Goal: Task Accomplishment & Management: Manage account settings

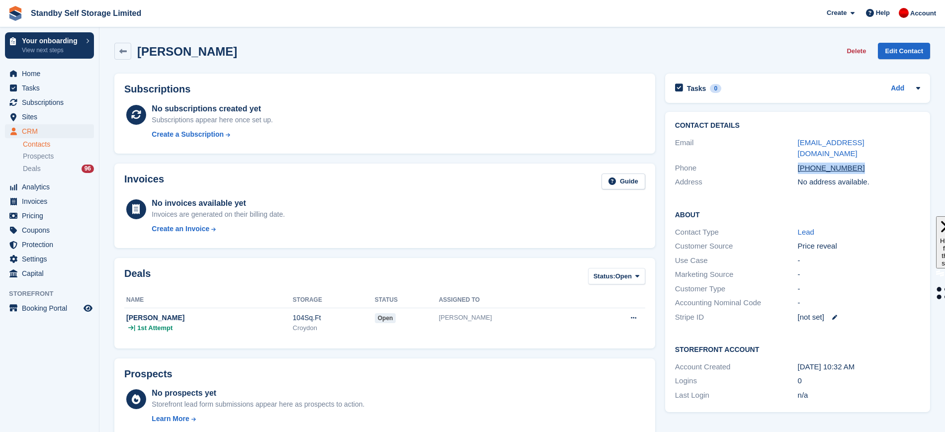
drag, startPoint x: 876, startPoint y: 156, endPoint x: 790, endPoint y: 159, distance: 85.6
click at [790, 161] on div "Phone +447553858373" at bounding box center [798, 168] width 246 height 14
copy div "+447553858373"
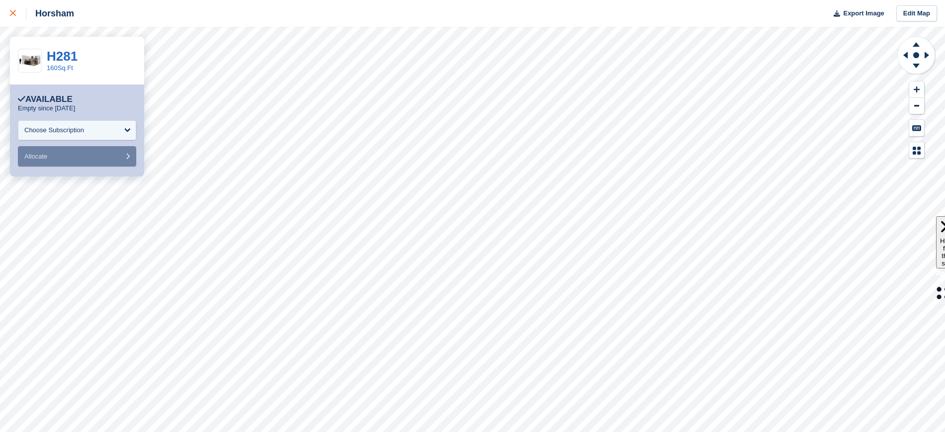
click at [16, 11] on div at bounding box center [18, 13] width 16 height 12
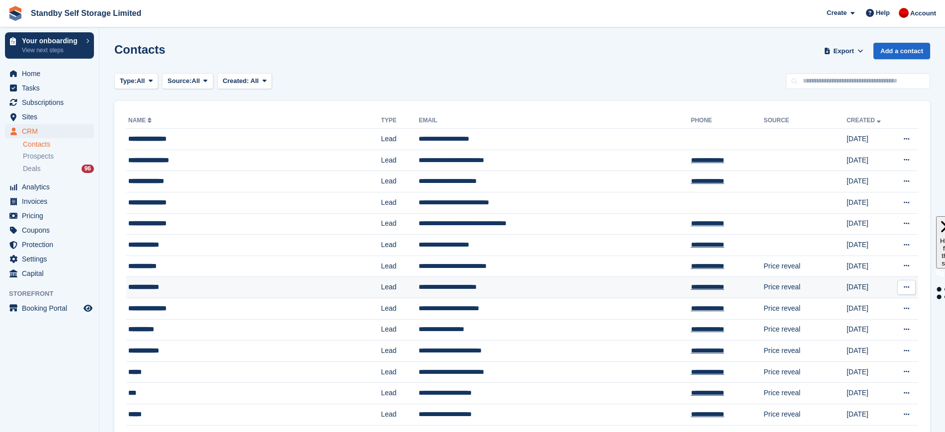
click at [515, 290] on td "**********" at bounding box center [555, 287] width 272 height 21
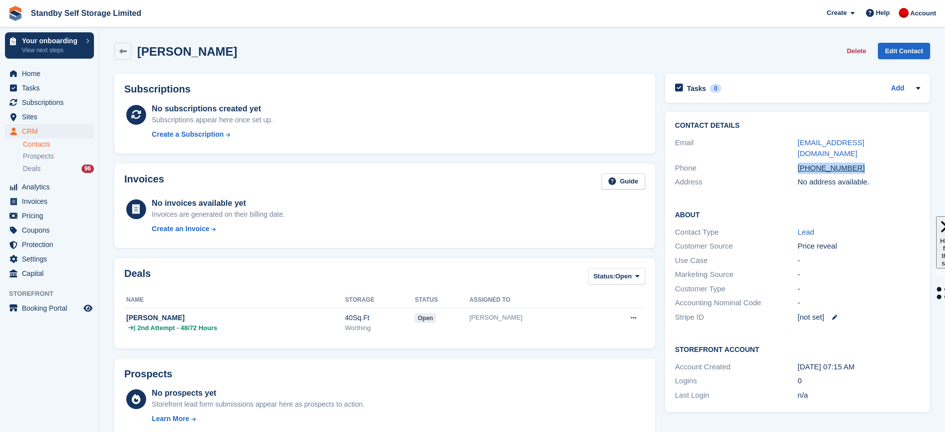
drag, startPoint x: 785, startPoint y: 153, endPoint x: 857, endPoint y: 159, distance: 72.3
click at [857, 161] on div "Phone +447494045539" at bounding box center [798, 168] width 246 height 14
copy div "+447494045539"
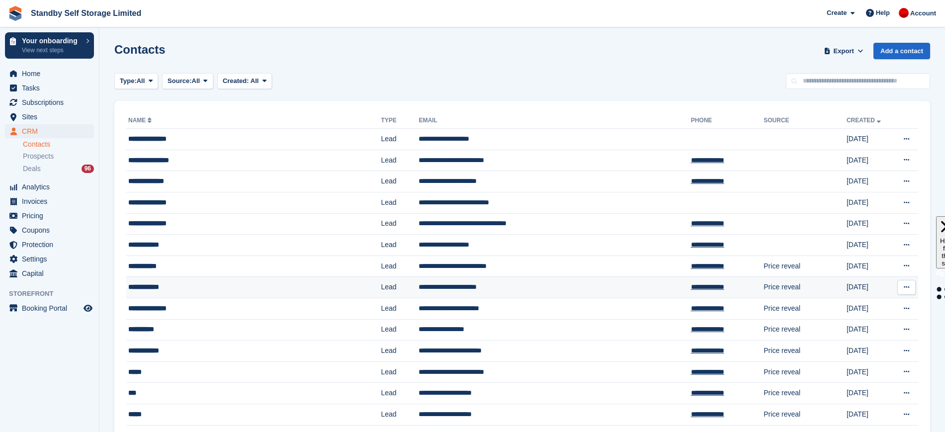
click at [493, 290] on td "**********" at bounding box center [555, 287] width 272 height 21
click at [541, 315] on td "**********" at bounding box center [555, 308] width 272 height 21
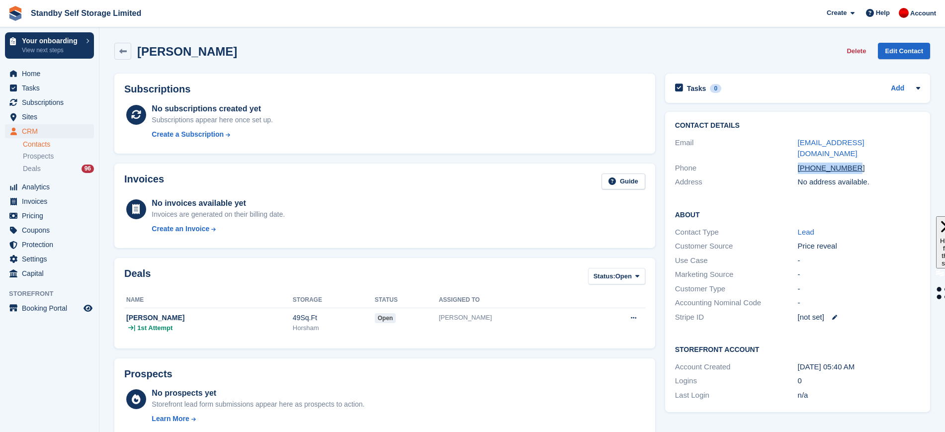
drag, startPoint x: 792, startPoint y: 156, endPoint x: 850, endPoint y: 158, distance: 58.2
click at [850, 161] on div "Phone +447890170064" at bounding box center [798, 168] width 246 height 14
copy div "+447890170064"
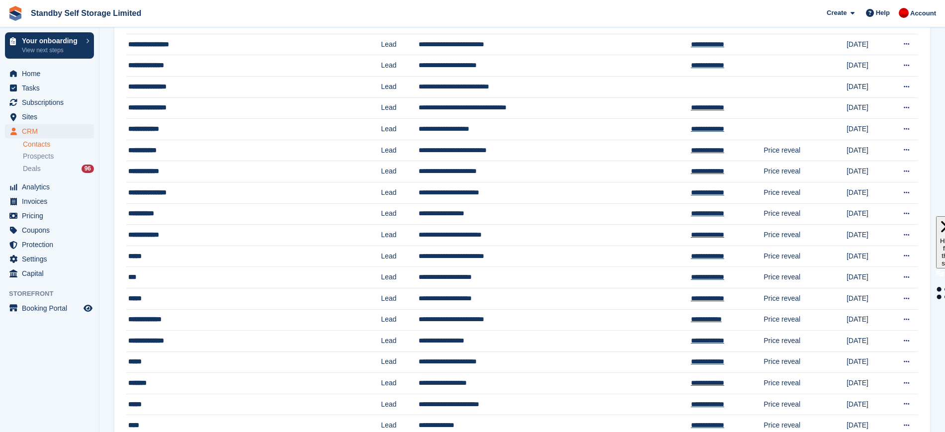
scroll to position [114, 0]
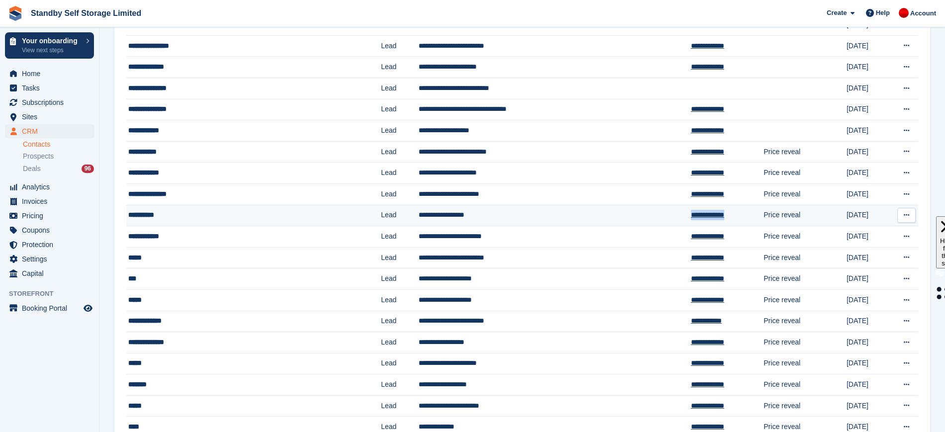
drag, startPoint x: 589, startPoint y: 214, endPoint x: 649, endPoint y: 217, distance: 60.2
click at [649, 217] on tr "**********" at bounding box center [522, 215] width 792 height 21
copy tr "**********"
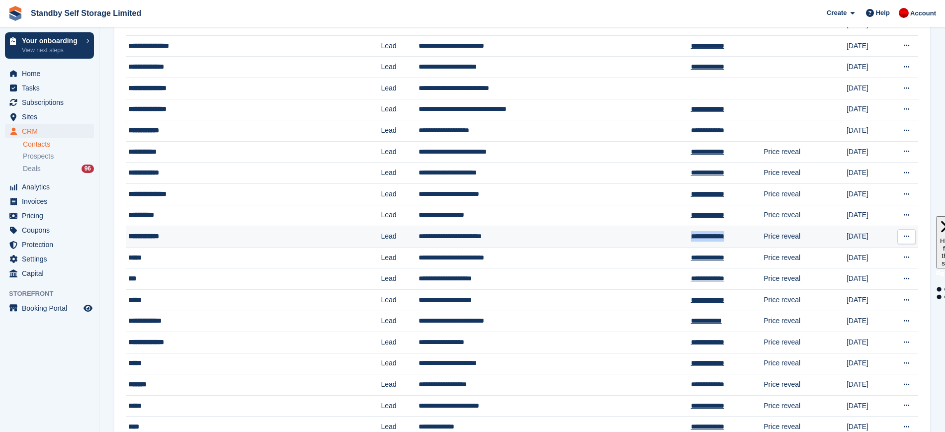
drag, startPoint x: 588, startPoint y: 241, endPoint x: 650, endPoint y: 241, distance: 62.2
click at [650, 241] on tr "**********" at bounding box center [522, 236] width 792 height 21
copy tr "**********"
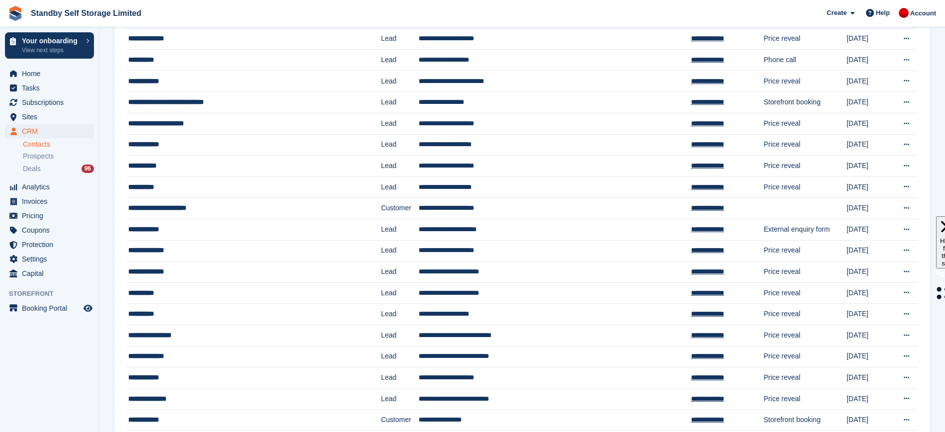
scroll to position [652, 0]
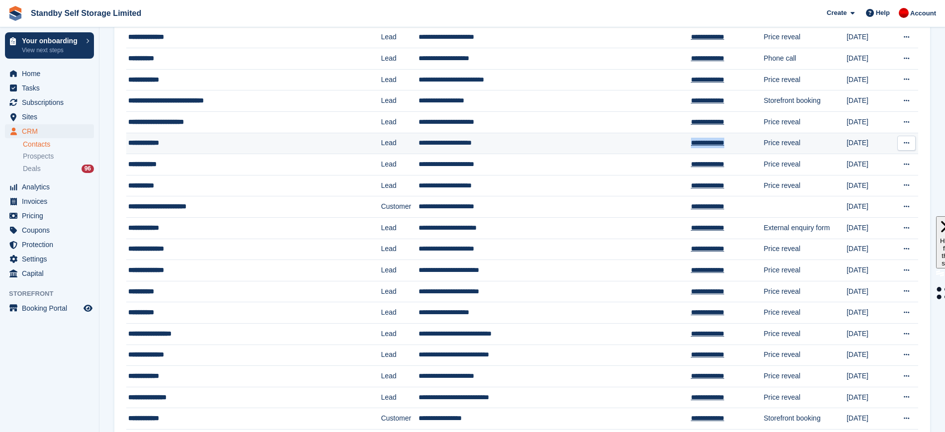
drag, startPoint x: 594, startPoint y: 141, endPoint x: 658, endPoint y: 144, distance: 64.7
click at [658, 144] on tr "**********" at bounding box center [522, 143] width 792 height 21
copy tr "**********"
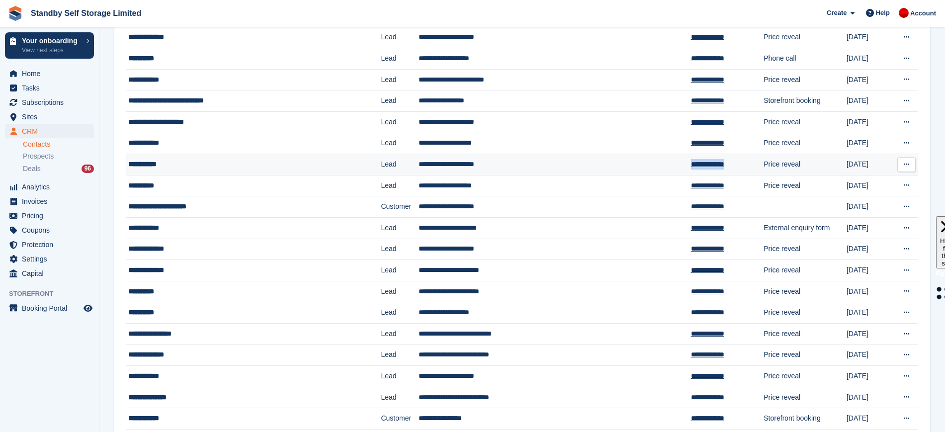
drag, startPoint x: 594, startPoint y: 163, endPoint x: 650, endPoint y: 165, distance: 56.2
click at [650, 165] on tr "**********" at bounding box center [522, 164] width 792 height 21
copy tr "**********"
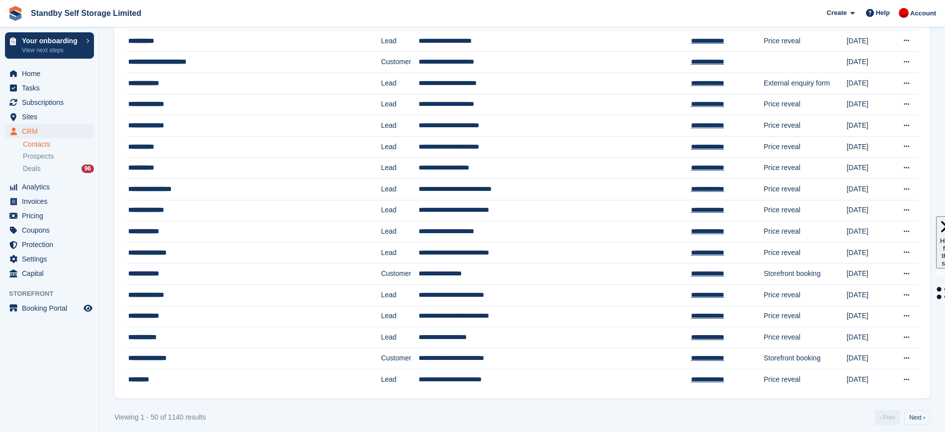
scroll to position [805, 0]
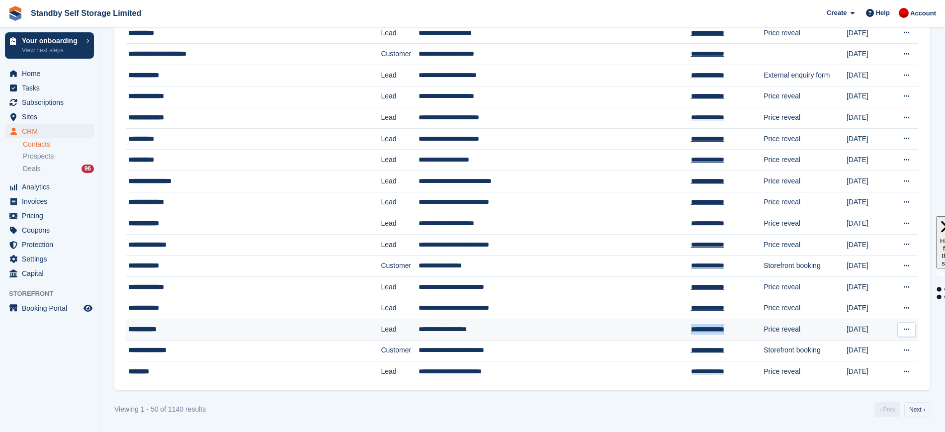
drag, startPoint x: 663, startPoint y: 328, endPoint x: 595, endPoint y: 333, distance: 68.8
click at [595, 333] on tr "**********" at bounding box center [522, 329] width 792 height 21
copy tr "**********"
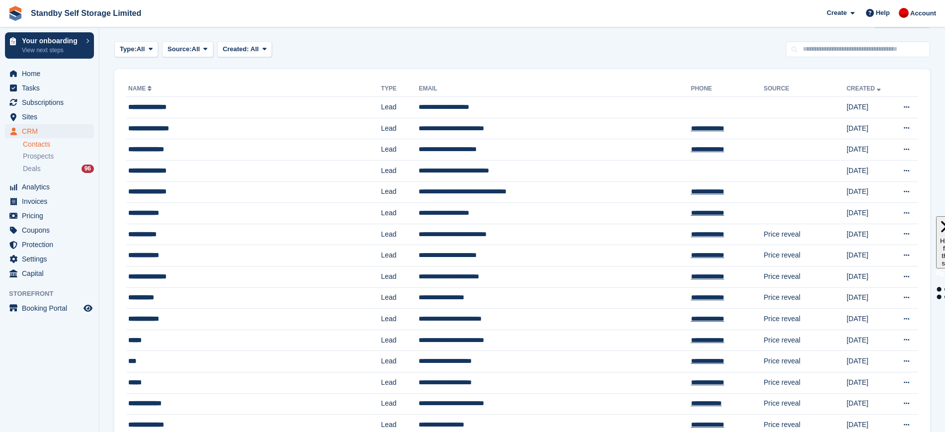
scroll to position [0, 0]
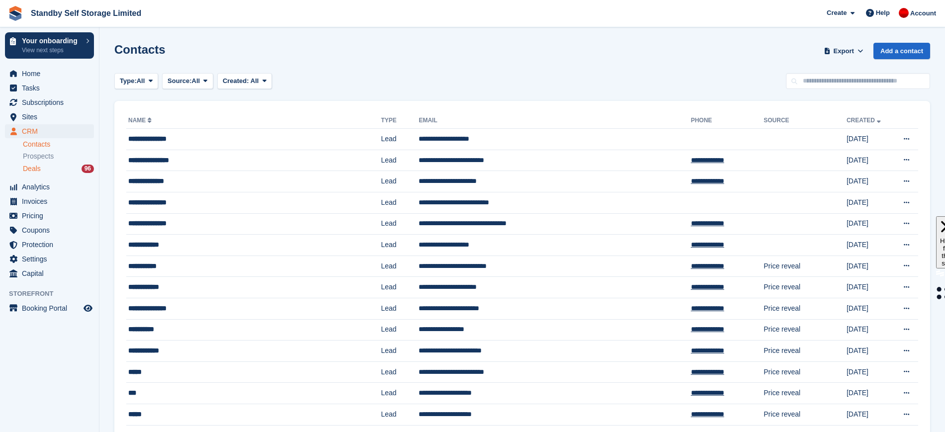
click at [48, 173] on div "Deals 96" at bounding box center [58, 168] width 71 height 9
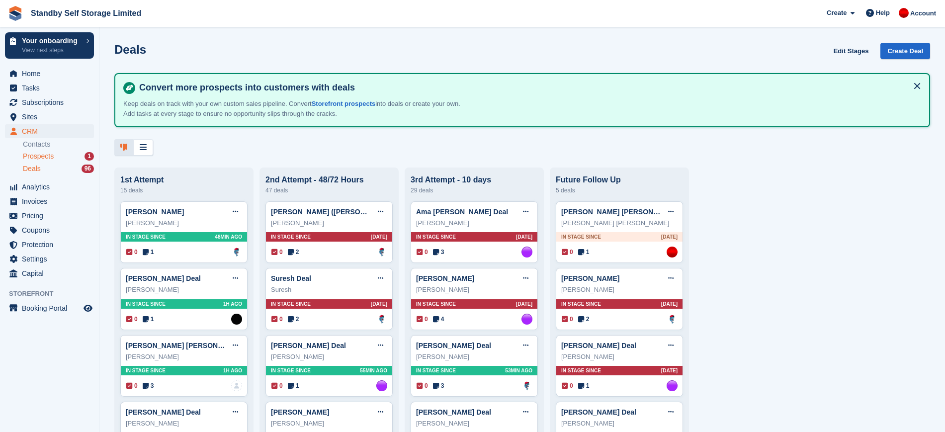
click at [57, 156] on div "Prospects 1" at bounding box center [58, 156] width 71 height 9
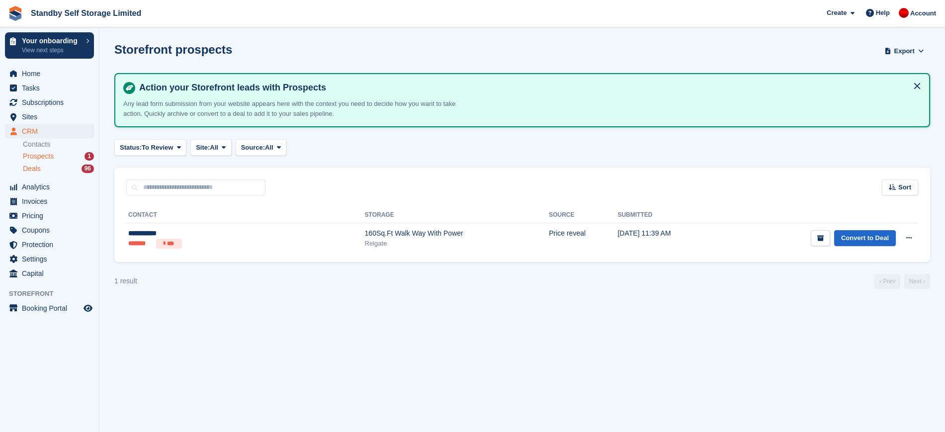
click at [53, 164] on div "Deals 96" at bounding box center [58, 168] width 71 height 9
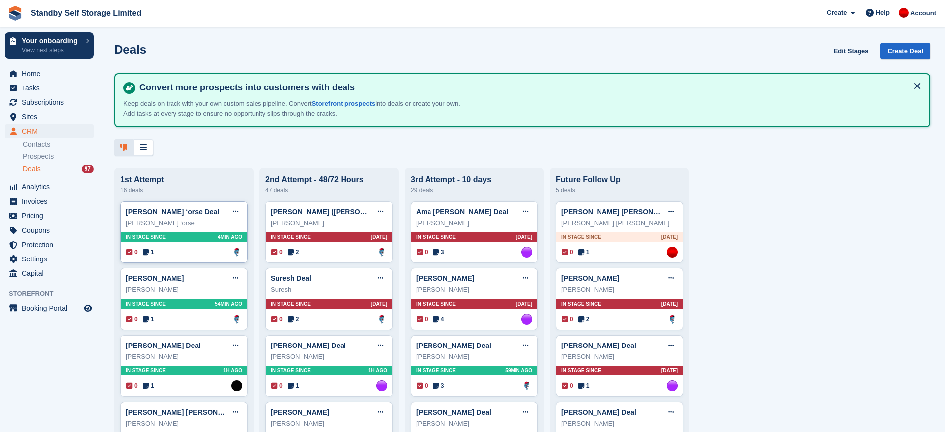
click at [197, 232] on div "Chris ‘orse Deal Edit deal Mark as won Mark as lost Delete deal Chris ‘orse In …" at bounding box center [183, 232] width 127 height 62
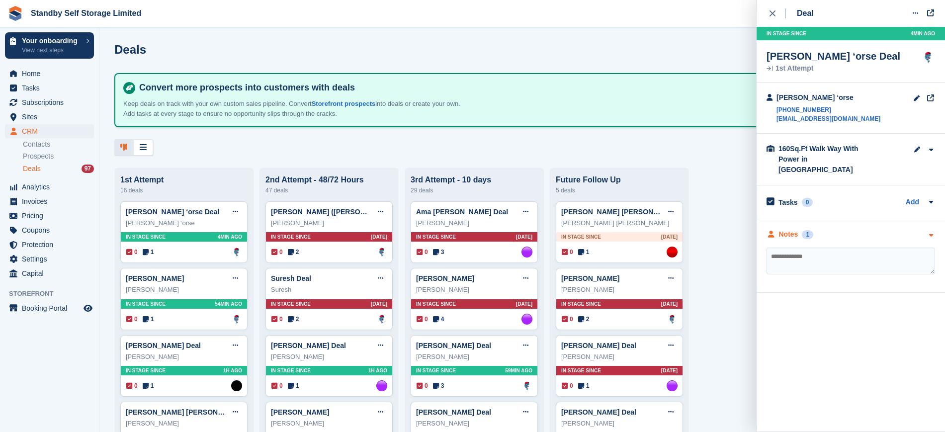
click at [874, 229] on div "Notes 1" at bounding box center [851, 234] width 169 height 10
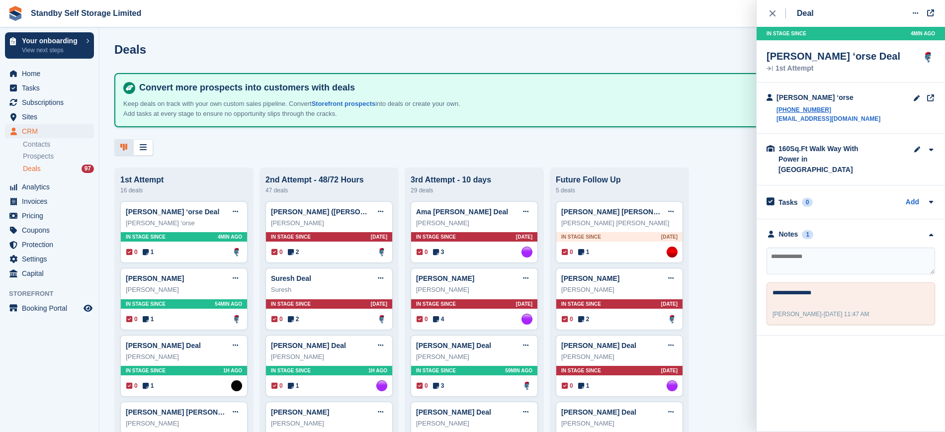
click at [58, 145] on link "Contacts" at bounding box center [58, 144] width 71 height 9
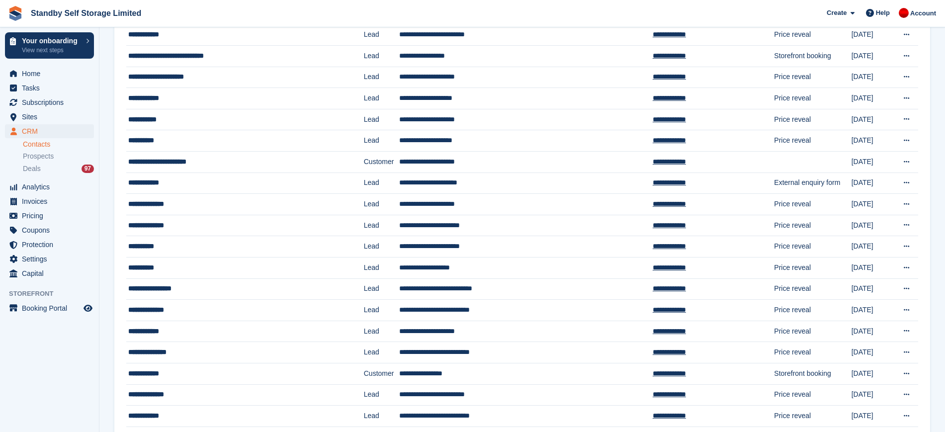
scroll to position [805, 0]
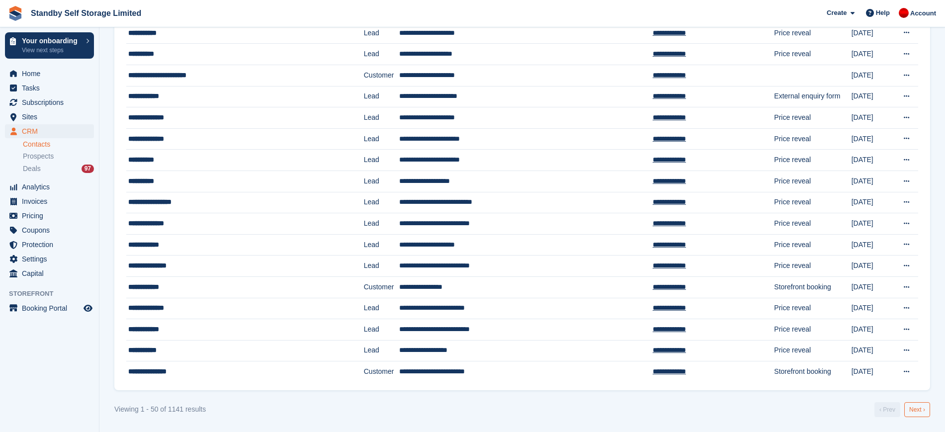
click at [916, 415] on link "Next ›" at bounding box center [917, 409] width 26 height 15
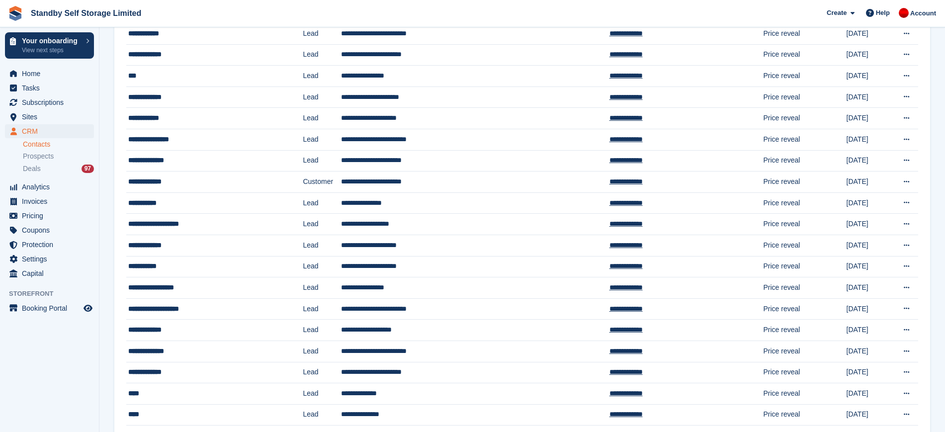
scroll to position [805, 0]
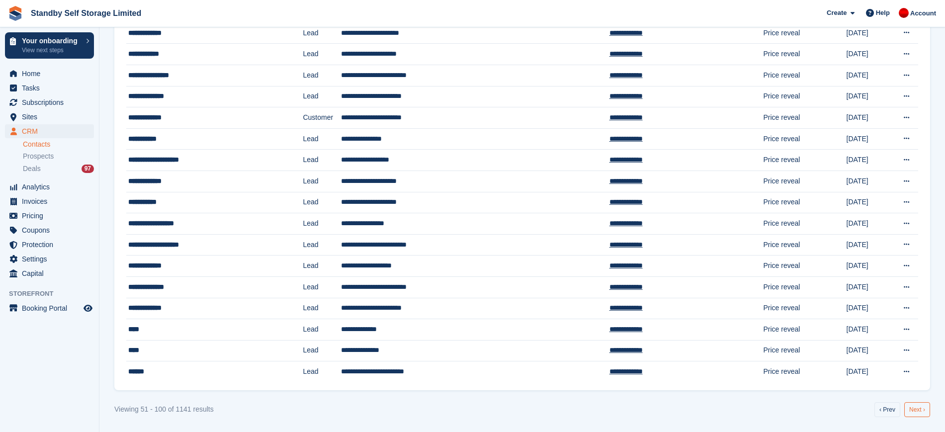
click at [914, 405] on link "Next ›" at bounding box center [917, 409] width 26 height 15
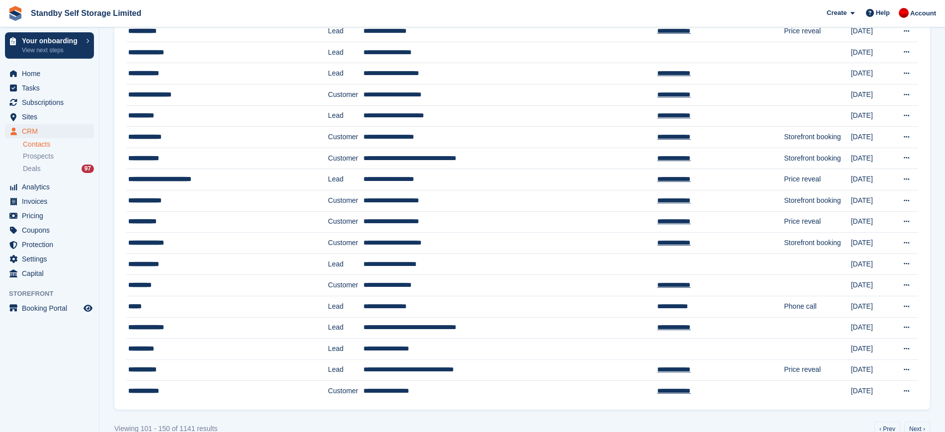
scroll to position [805, 0]
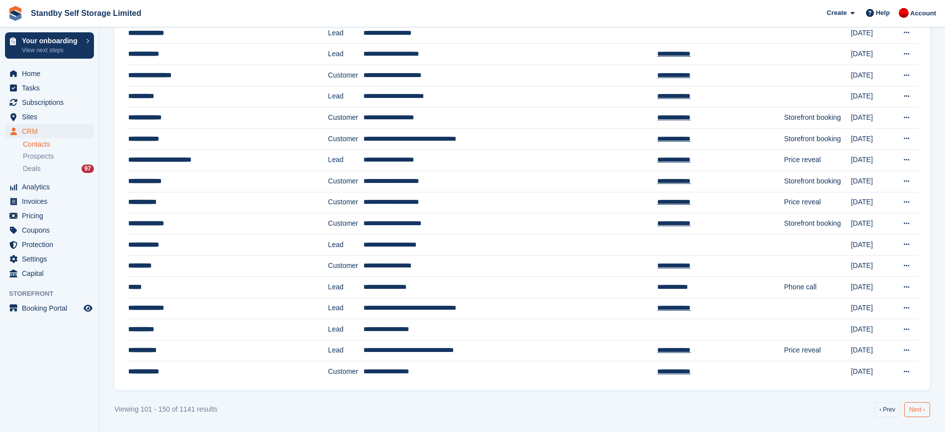
click at [918, 407] on link "Next ›" at bounding box center [917, 409] width 26 height 15
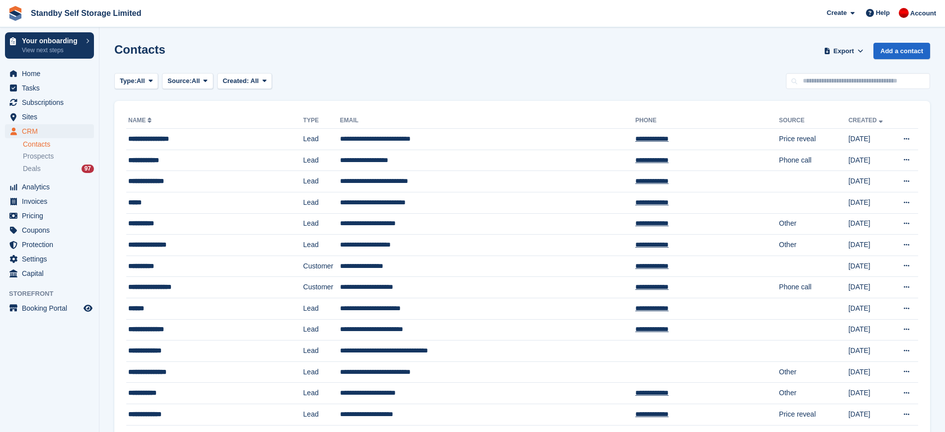
click at [471, 51] on div "Contacts Export Export Contacts Export a CSV of all Contacts which match the cu…" at bounding box center [522, 57] width 816 height 28
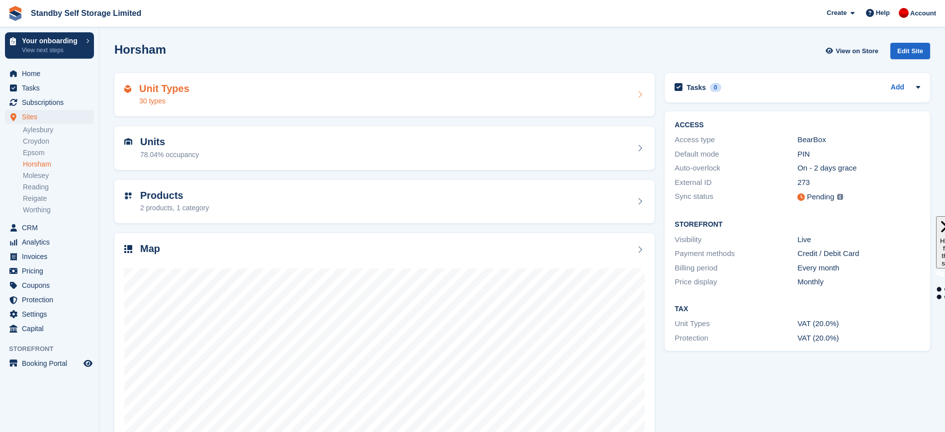
click at [342, 103] on div "Unit Types 30 types" at bounding box center [384, 95] width 521 height 24
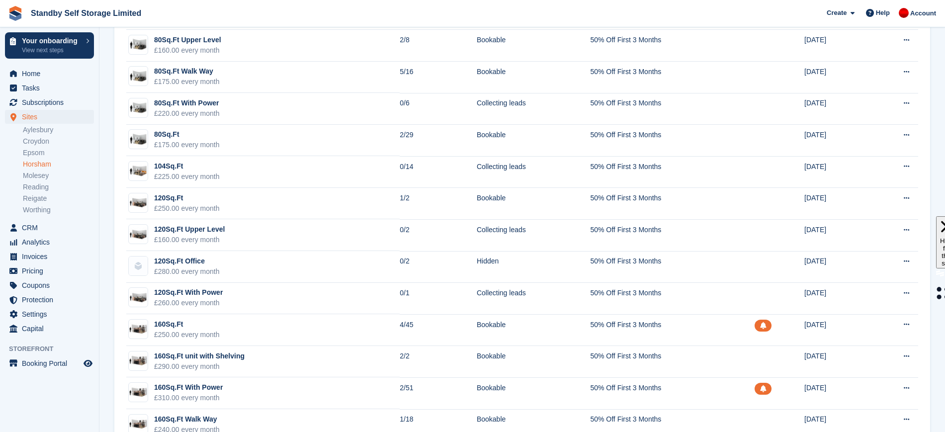
scroll to position [476, 0]
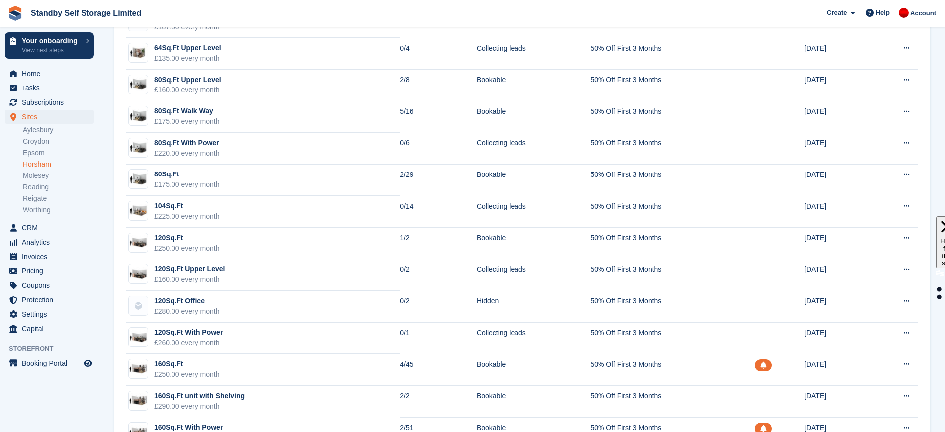
scroll to position [433, 0]
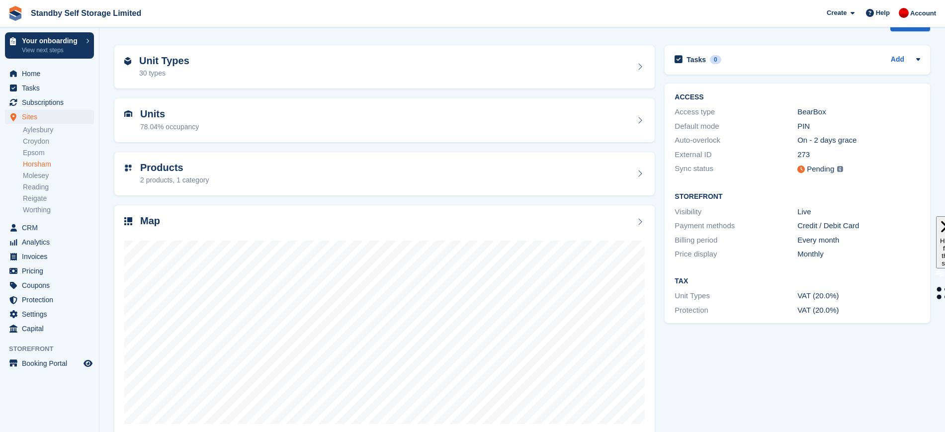
scroll to position [46, 0]
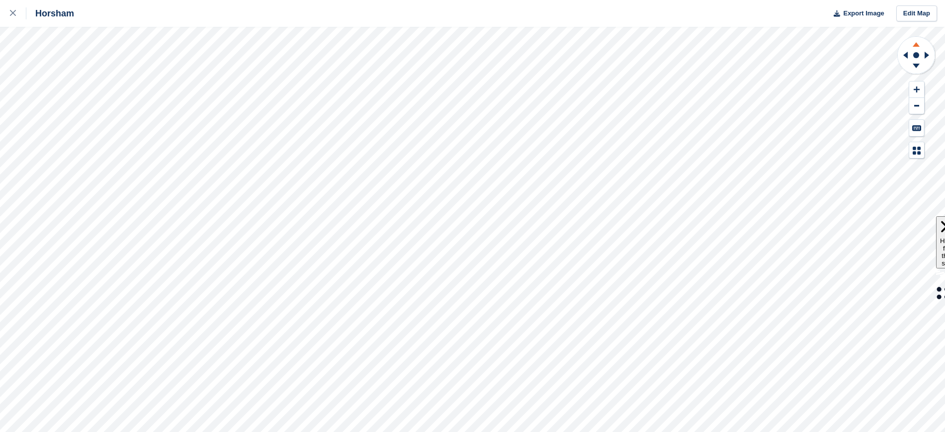
click at [917, 46] on icon at bounding box center [916, 44] width 7 height 4
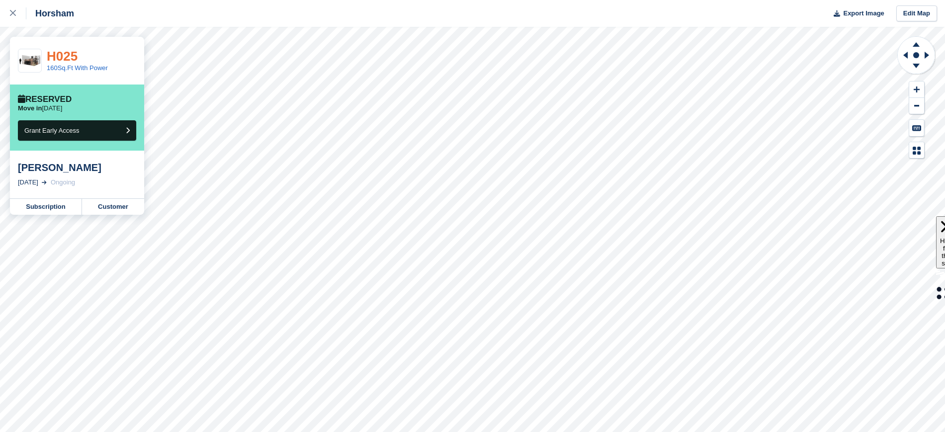
click at [62, 57] on link "H025" at bounding box center [62, 56] width 31 height 15
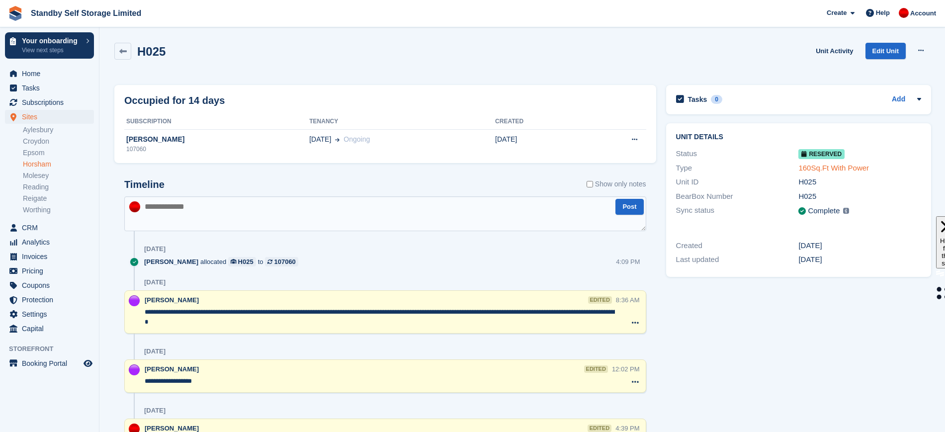
click at [826, 170] on link "160Sq.Ft With Power" at bounding box center [834, 168] width 71 height 8
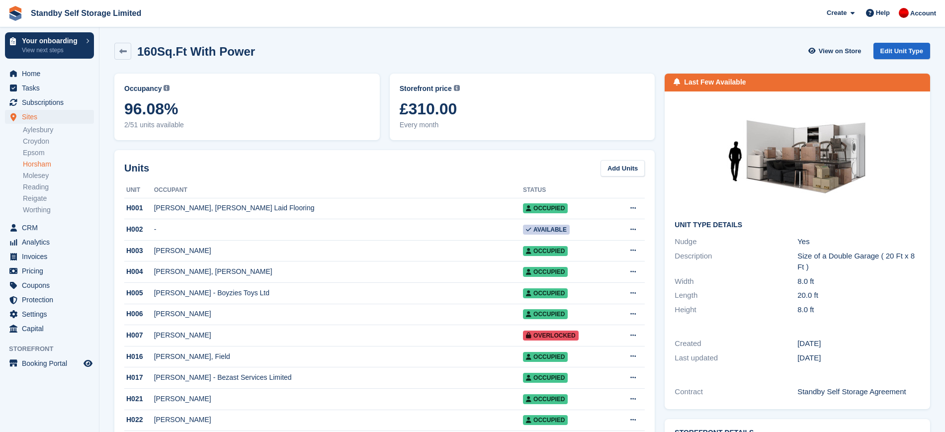
scroll to position [378, 0]
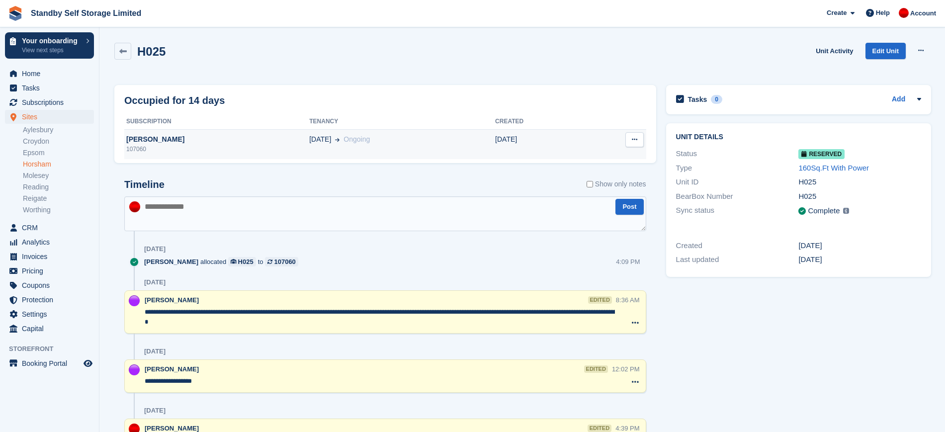
click at [271, 155] on td "John Ford 107060" at bounding box center [216, 144] width 185 height 30
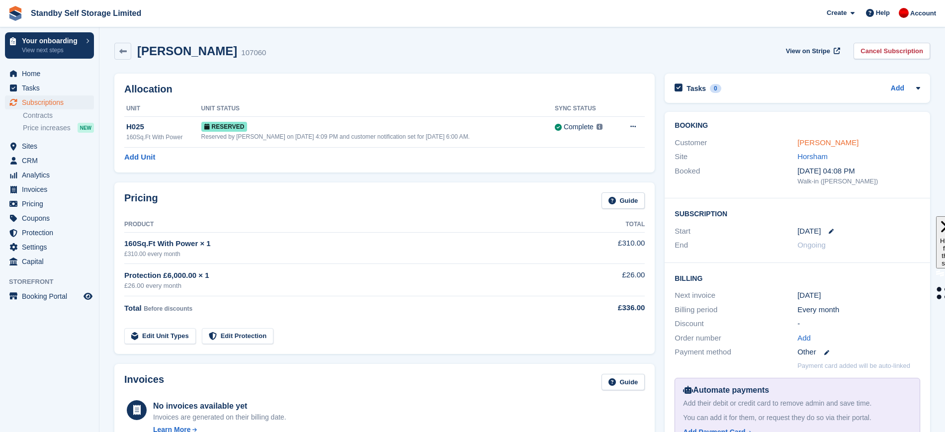
click at [814, 140] on link "John Ford" at bounding box center [828, 142] width 61 height 8
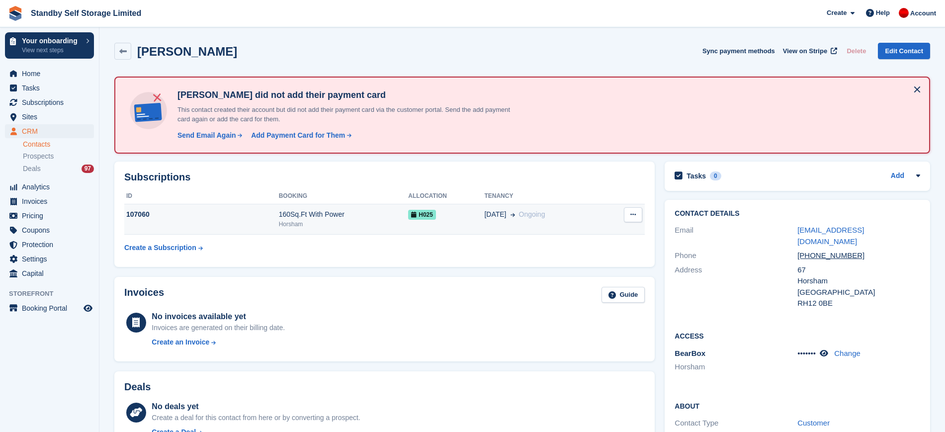
click at [635, 214] on icon at bounding box center [632, 214] width 5 height 6
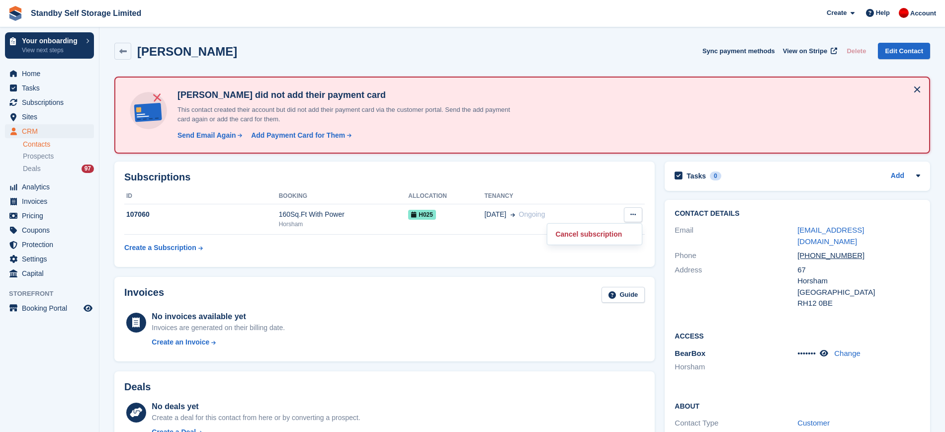
click at [594, 229] on p "Cancel subscription" at bounding box center [594, 234] width 87 height 13
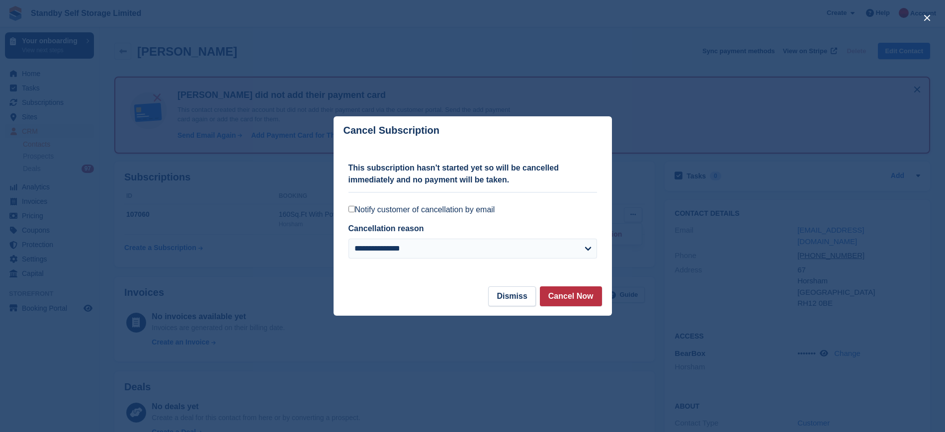
click at [377, 205] on label "Notify customer of cancellation by email" at bounding box center [473, 210] width 249 height 10
click at [564, 299] on button "Cancel Now" at bounding box center [571, 296] width 62 height 20
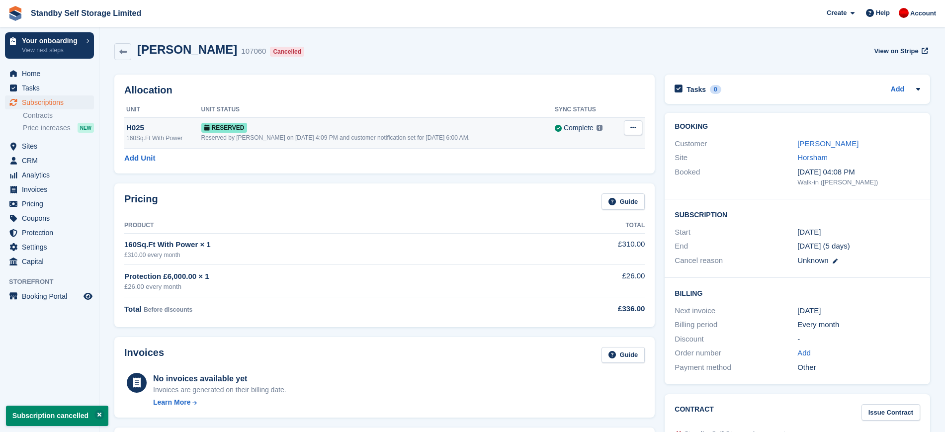
click at [629, 127] on button at bounding box center [633, 127] width 18 height 15
click at [581, 171] on p "Deallocate" at bounding box center [594, 168] width 87 height 13
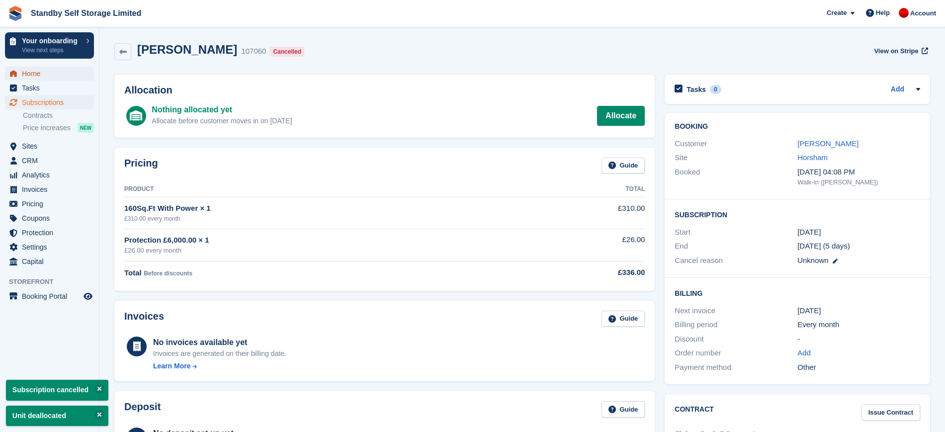
click at [51, 77] on span "Home" at bounding box center [52, 74] width 60 height 14
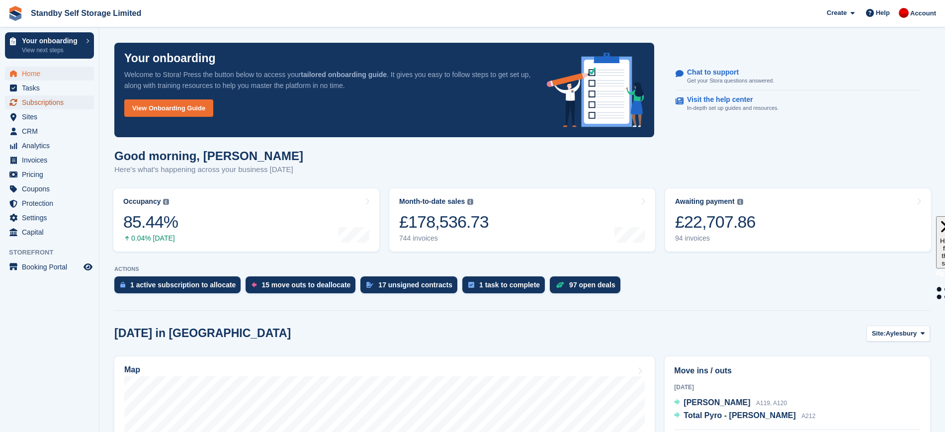
click at [50, 101] on span "Subscriptions" at bounding box center [52, 102] width 60 height 14
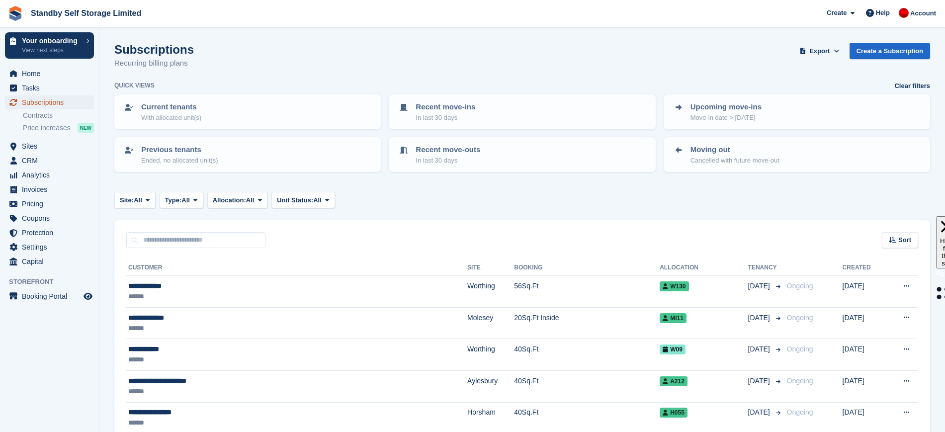
click at [68, 105] on span "Subscriptions" at bounding box center [52, 102] width 60 height 14
click at [174, 238] on input "text" at bounding box center [195, 240] width 139 height 16
click at [41, 172] on span "Analytics" at bounding box center [52, 175] width 60 height 14
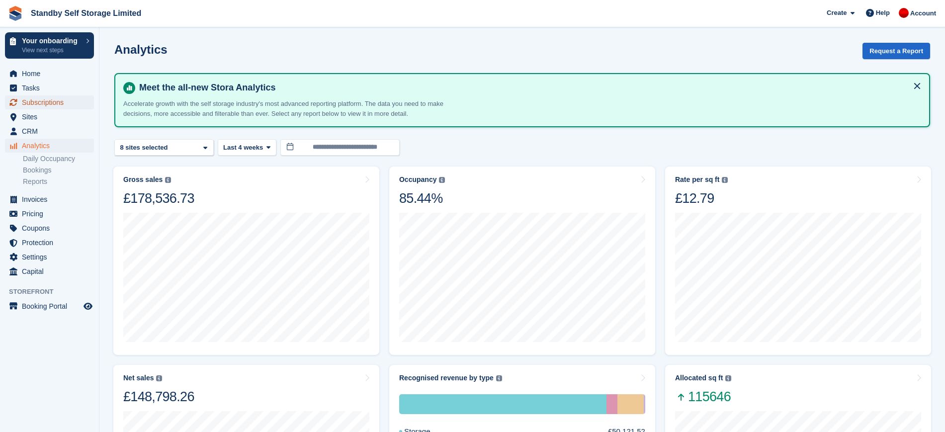
click at [36, 105] on span "Subscriptions" at bounding box center [52, 102] width 60 height 14
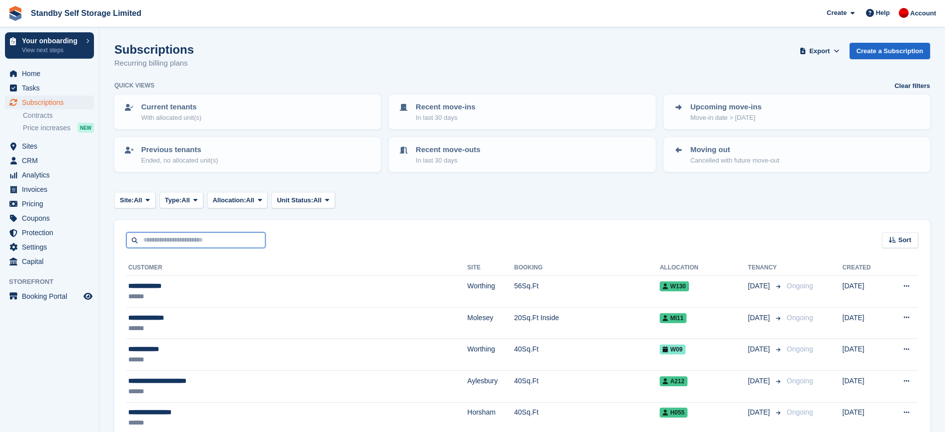
click at [197, 239] on input "text" at bounding box center [195, 240] width 139 height 16
click at [42, 148] on span "Sites" at bounding box center [52, 146] width 60 height 14
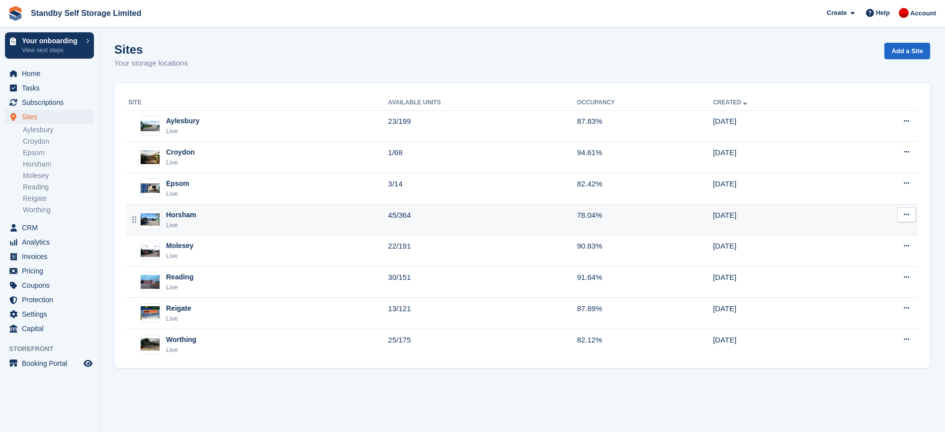
click at [220, 230] on td "Horsham Live" at bounding box center [257, 219] width 262 height 31
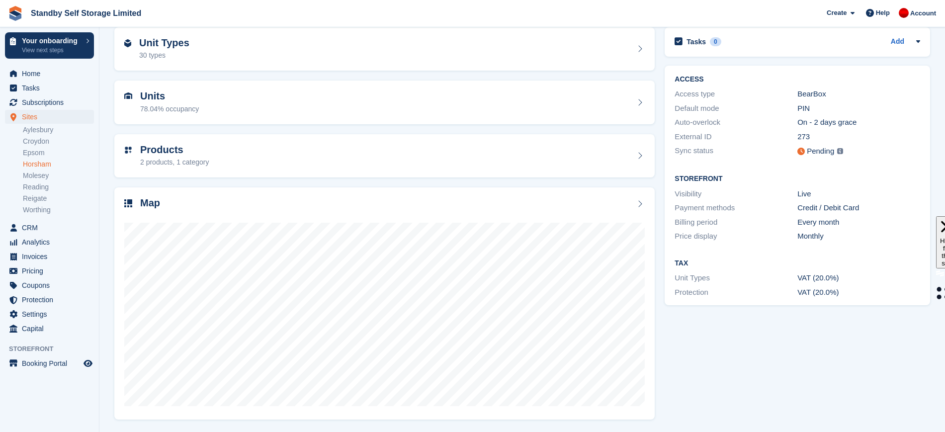
scroll to position [46, 0]
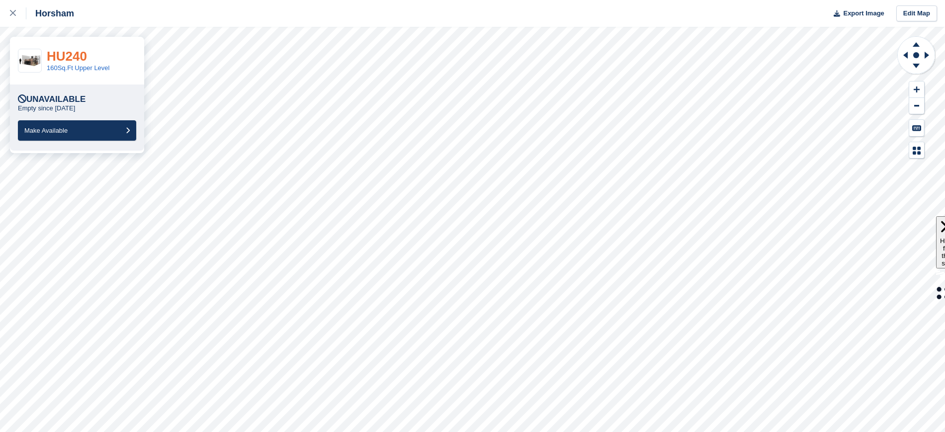
click at [76, 54] on link "HU240" at bounding box center [67, 56] width 40 height 15
click at [74, 56] on link "HU240" at bounding box center [67, 56] width 40 height 15
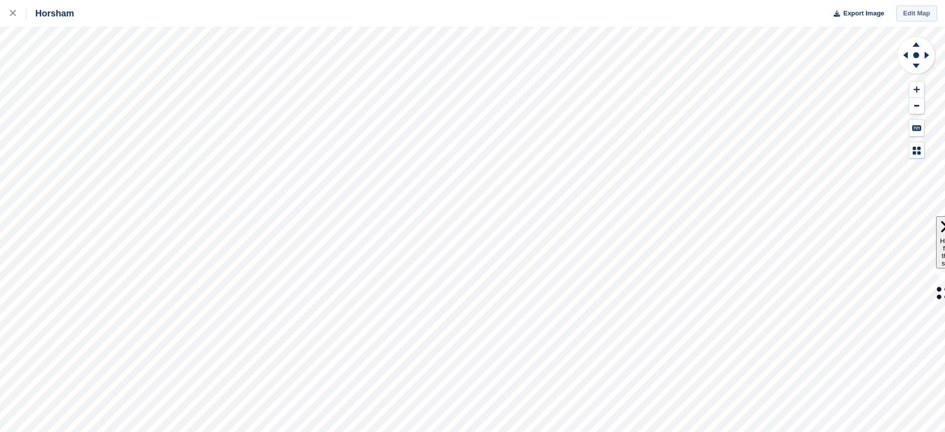
click at [921, 12] on link "Edit Map" at bounding box center [916, 13] width 41 height 16
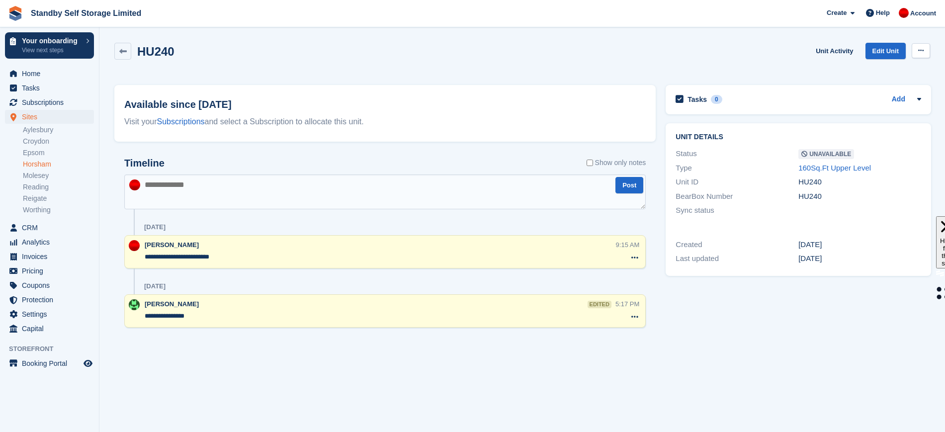
click at [916, 50] on button at bounding box center [921, 50] width 18 height 15
click at [229, 261] on textarea "**********" at bounding box center [380, 257] width 470 height 10
click at [281, 185] on textarea at bounding box center [385, 192] width 522 height 35
click at [303, 159] on div "Timeline Show only notes" at bounding box center [385, 166] width 522 height 17
click at [924, 42] on div "HU240 Unit Activity Edit Unit Make Available Delete unit" at bounding box center [522, 59] width 826 height 42
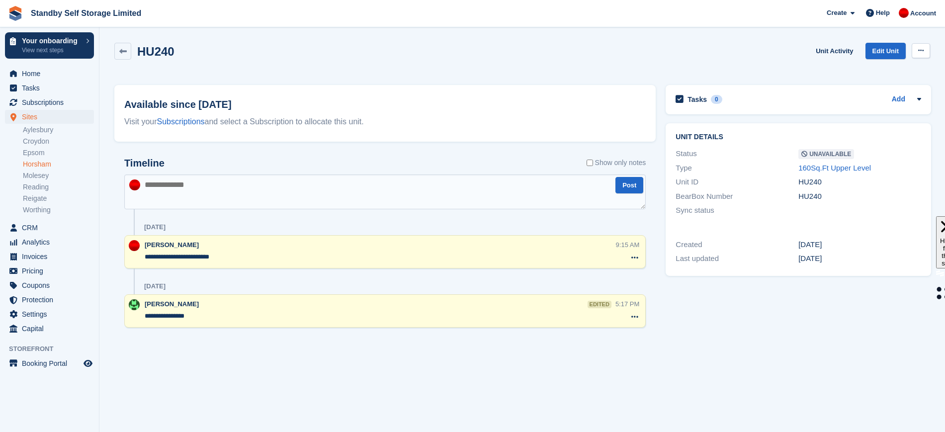
click at [923, 49] on icon at bounding box center [920, 50] width 5 height 6
click at [880, 92] on p "Delete unit" at bounding box center [882, 91] width 87 height 13
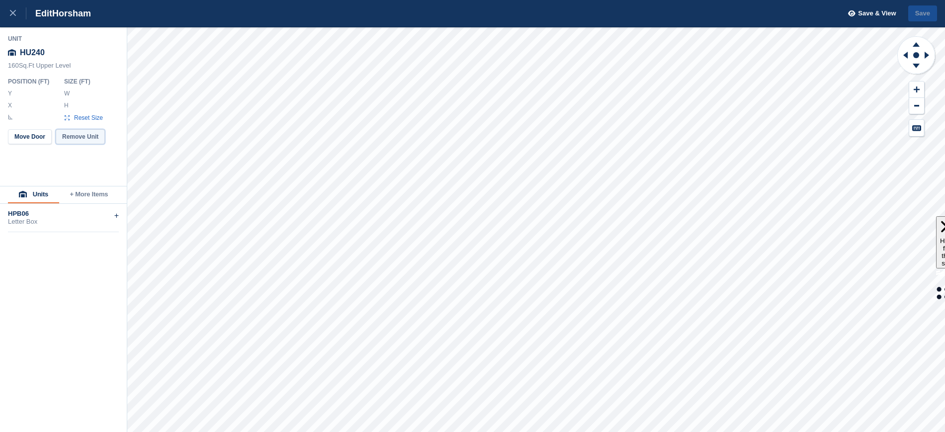
click at [91, 144] on button "Remove Unit" at bounding box center [80, 136] width 49 height 15
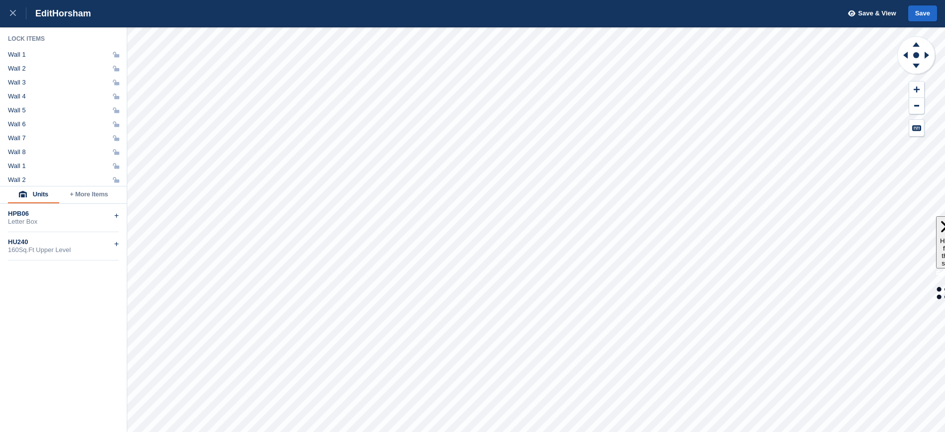
click at [91, 144] on ul "Wall 1 Wall 2 Wall 3 Wall 4 Wall 5 Wall 6 Wall 7 Wall 8 Wall 1 Wall 2 Wall 3 Wa…" at bounding box center [63, 267] width 111 height 432
click at [882, 11] on span "Save & View" at bounding box center [877, 13] width 38 height 10
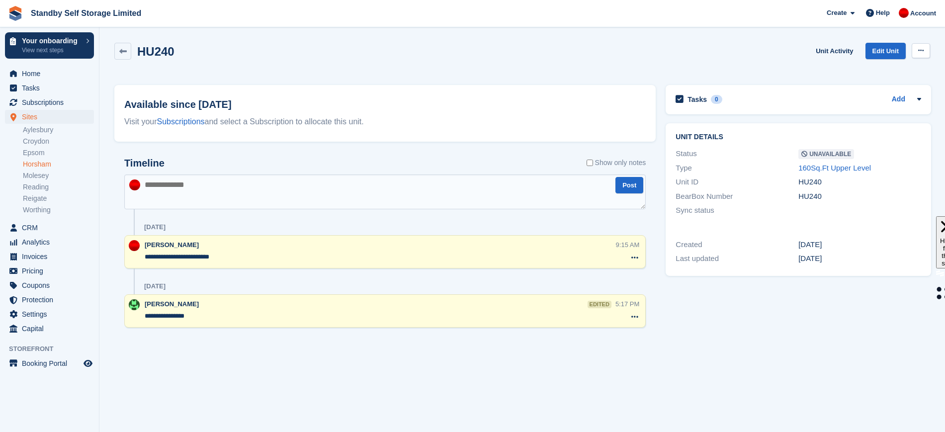
click at [921, 53] on icon at bounding box center [920, 50] width 5 height 6
click at [863, 94] on p "Delete unit" at bounding box center [882, 91] width 87 height 13
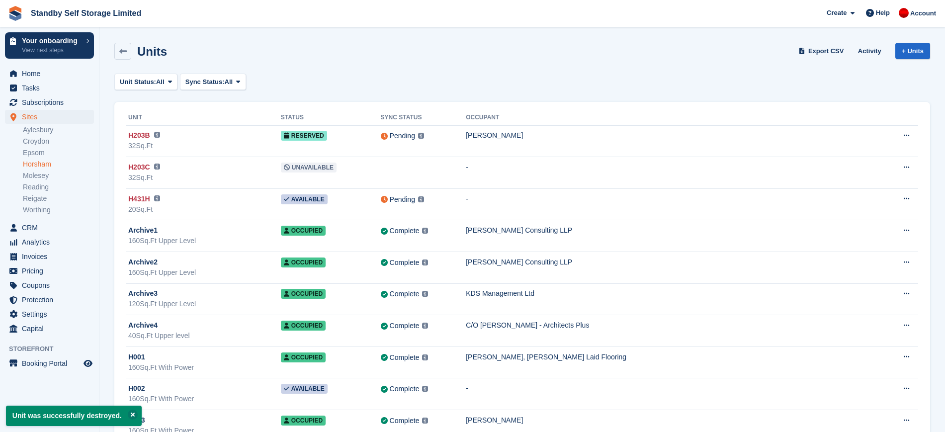
click at [299, 63] on div "Units Export CSV Activity + Units" at bounding box center [522, 53] width 826 height 31
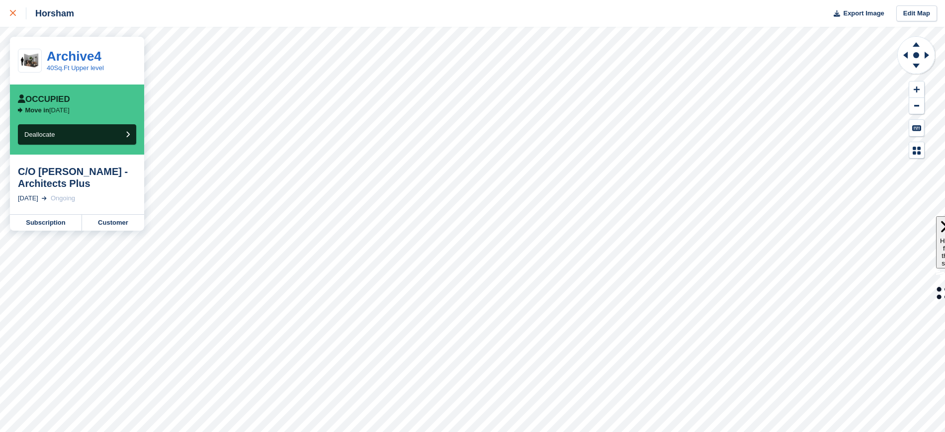
click at [13, 15] on icon at bounding box center [13, 13] width 6 height 6
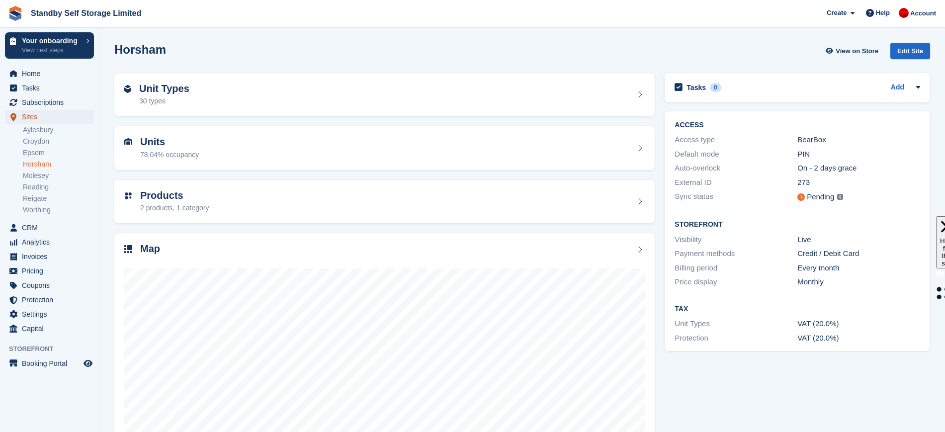
click at [43, 118] on span "Sites" at bounding box center [52, 117] width 60 height 14
click at [917, 51] on div "Edit Site" at bounding box center [910, 51] width 40 height 16
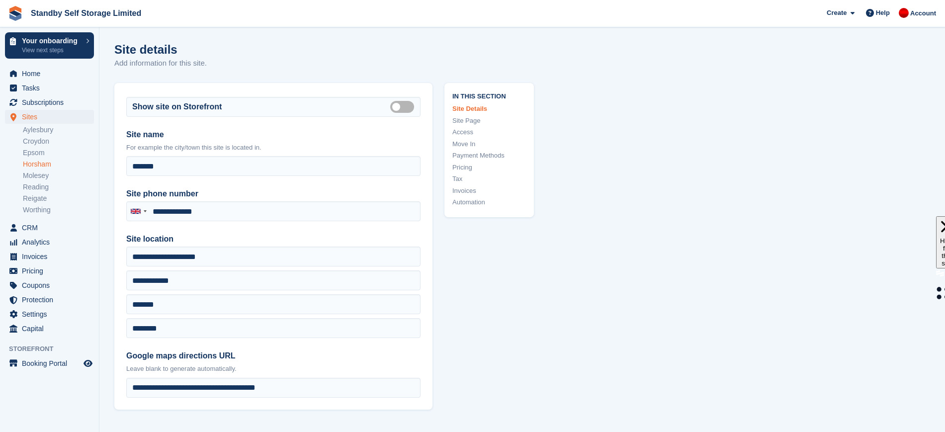
type input "**********"
click at [41, 210] on link "Worthing" at bounding box center [58, 209] width 71 height 9
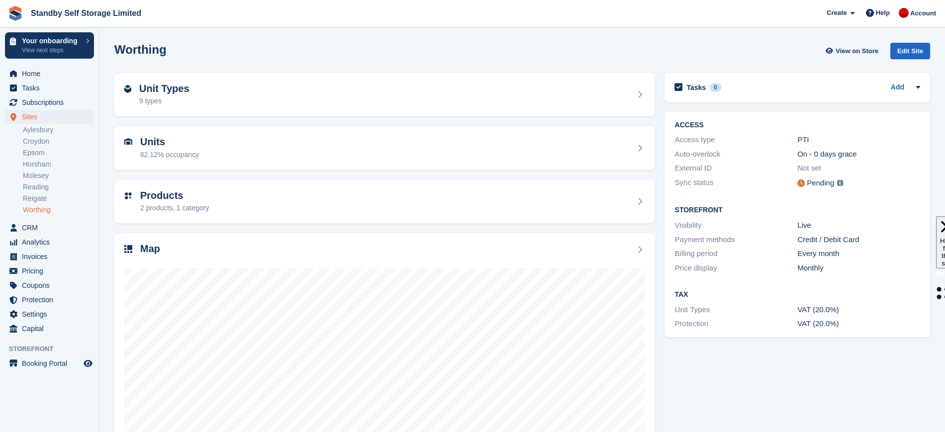
click at [907, 50] on div "Edit Site" at bounding box center [910, 51] width 40 height 16
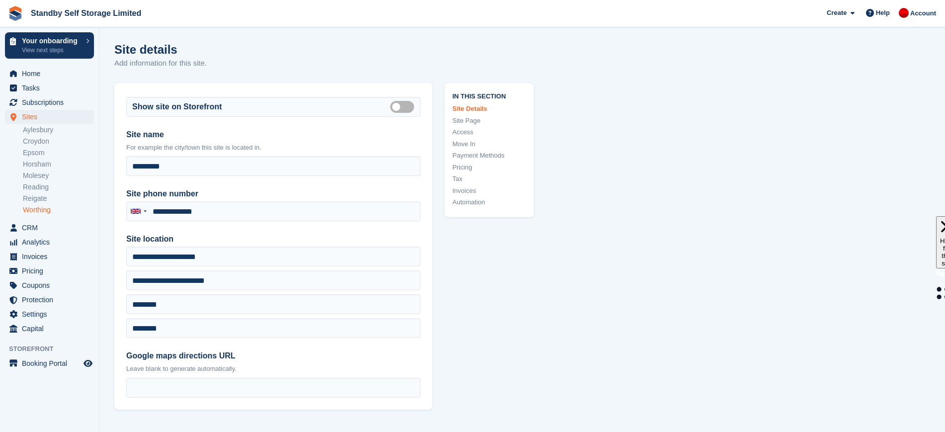
type input "**********"
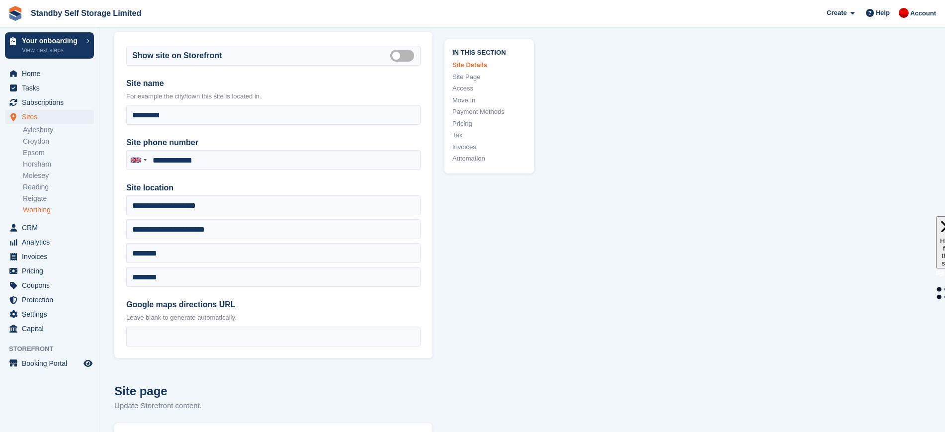
drag, startPoint x: 0, startPoint y: 0, endPoint x: 952, endPoint y: 43, distance: 953.1
click at [945, 43] on html "Standby Self Storage Limited Create Subscription Invoice Contact Deal Discount …" at bounding box center [472, 165] width 945 height 432
